Goal: Check status: Check status

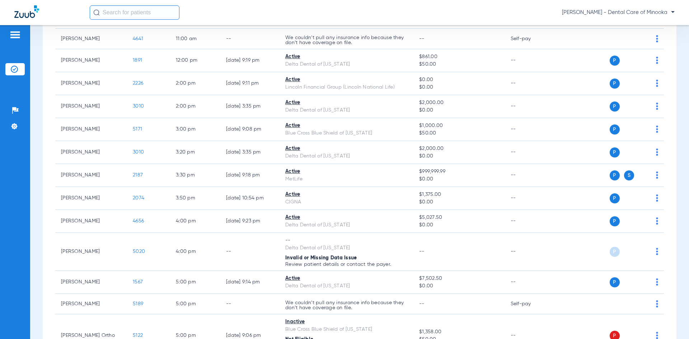
scroll to position [303, 0]
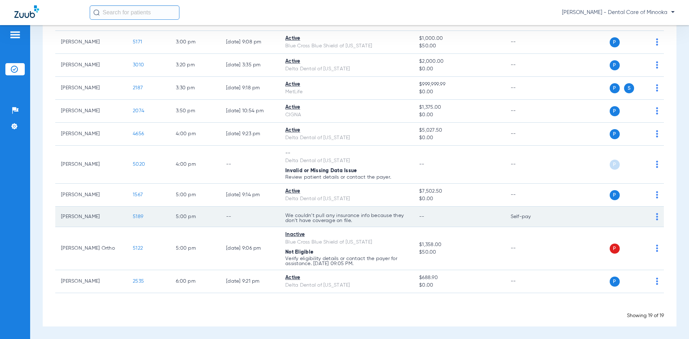
click at [656, 216] on img at bounding box center [657, 216] width 2 height 7
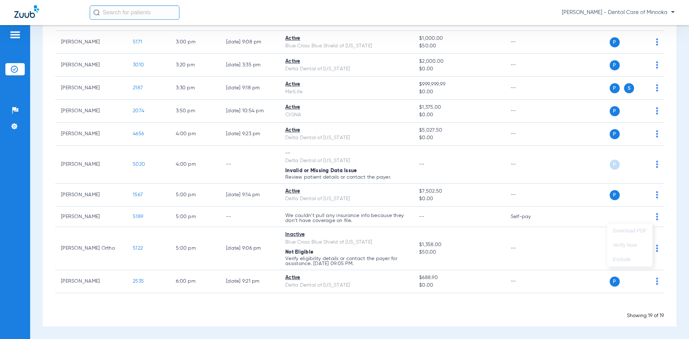
click at [517, 218] on div at bounding box center [344, 169] width 689 height 339
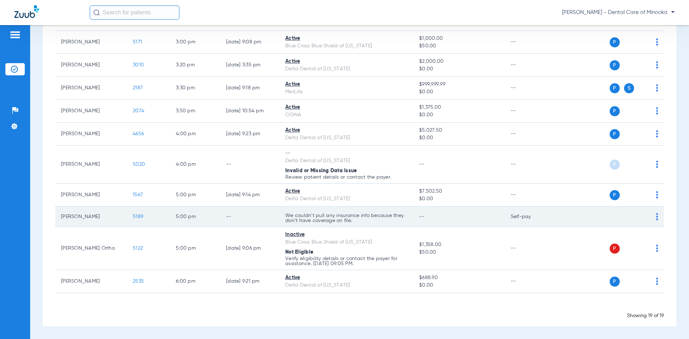
click at [656, 214] on img at bounding box center [657, 216] width 2 height 7
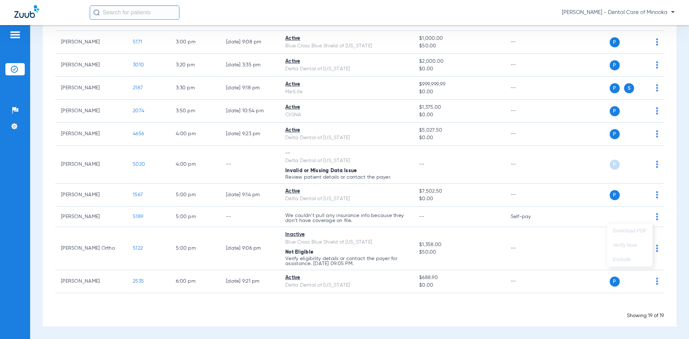
click at [186, 217] on div at bounding box center [344, 169] width 689 height 339
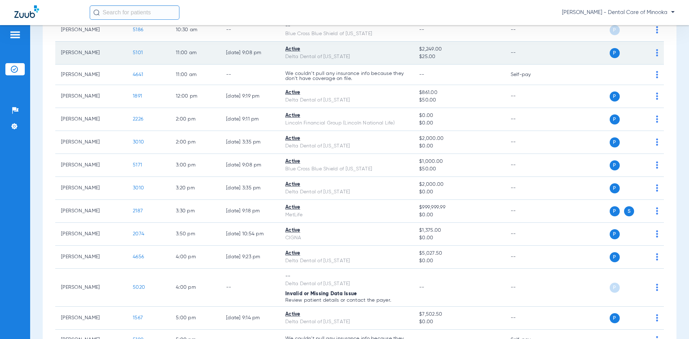
scroll to position [287, 0]
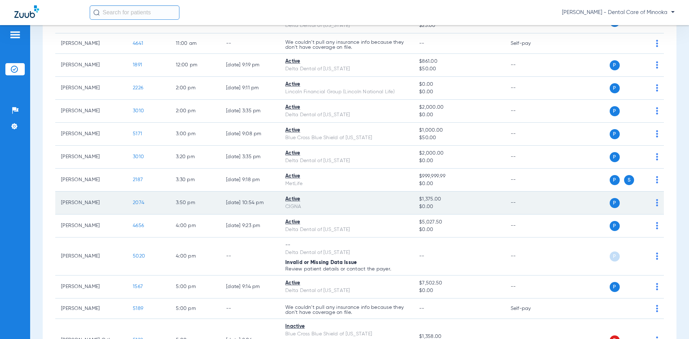
scroll to position [251, 0]
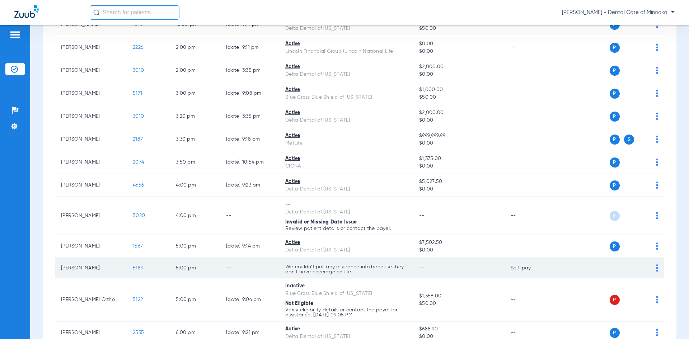
click at [649, 270] on div "P S" at bounding box center [605, 268] width 105 height 10
click at [650, 268] on div "P S" at bounding box center [605, 268] width 105 height 10
click at [656, 268] on img at bounding box center [657, 268] width 2 height 7
